Goal: Register for event/course

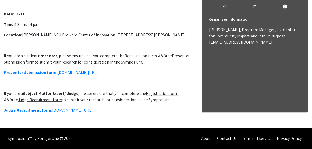
scroll to position [186, 0]
click at [68, 70] on link "Presenter Submission form: [DOMAIN_NAME][URL]" at bounding box center [51, 72] width 94 height 5
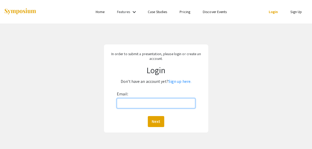
click at [129, 102] on input "Email:" at bounding box center [156, 103] width 79 height 10
type input "[EMAIL_ADDRESS][DOMAIN_NAME]"
click at [148, 116] on button "Next" at bounding box center [156, 121] width 16 height 11
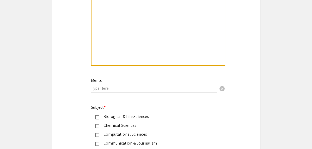
scroll to position [454, 0]
